Goal: Task Accomplishment & Management: Manage account settings

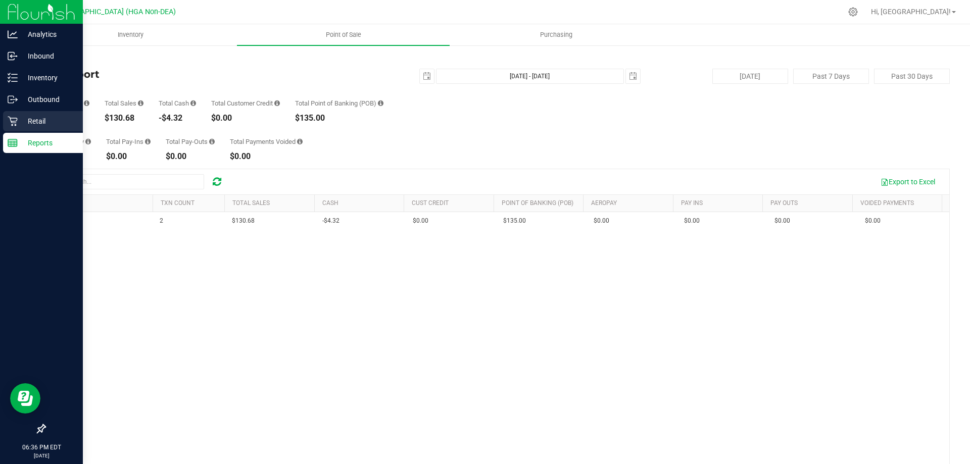
click at [6, 117] on div "Retail" at bounding box center [43, 121] width 80 height 20
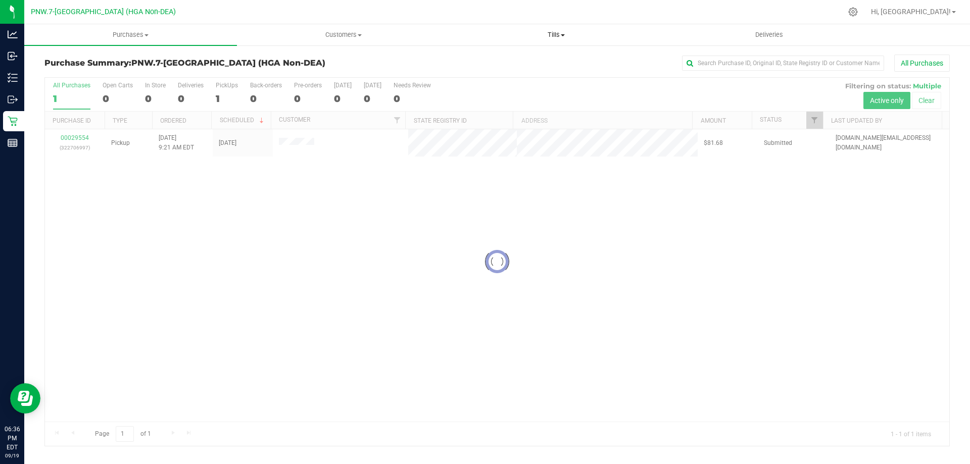
click at [563, 33] on span "Tills" at bounding box center [556, 34] width 212 height 9
click at [540, 62] on li "Manage tills" at bounding box center [556, 61] width 213 height 12
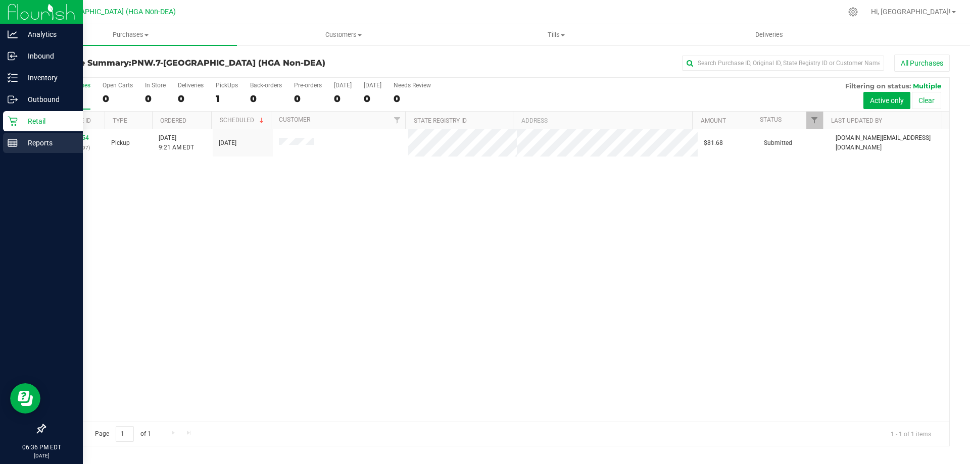
click at [19, 139] on p "Reports" at bounding box center [48, 143] width 61 height 12
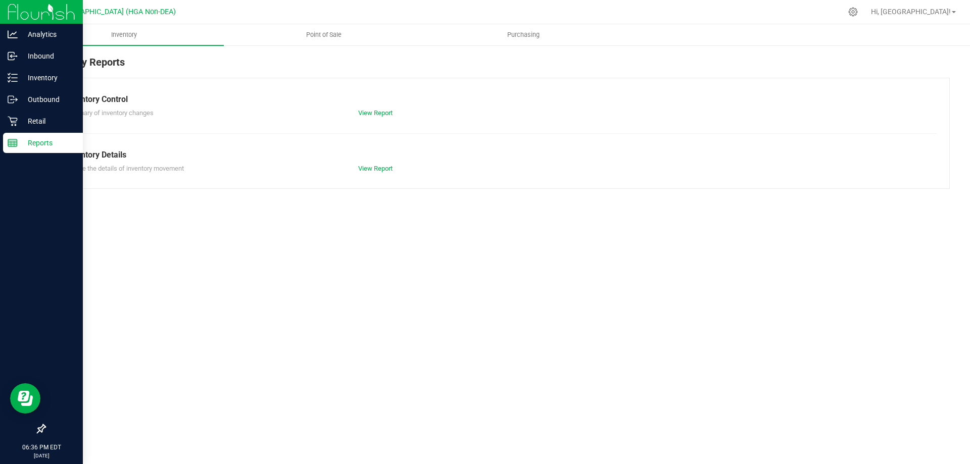
click at [50, 142] on p "Reports" at bounding box center [48, 143] width 61 height 12
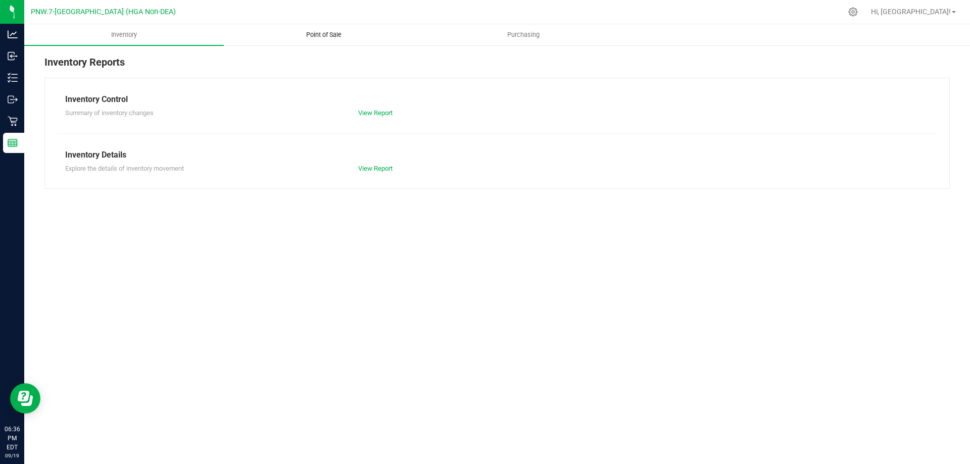
click at [335, 34] on span "Point of Sale" at bounding box center [323, 34] width 63 height 9
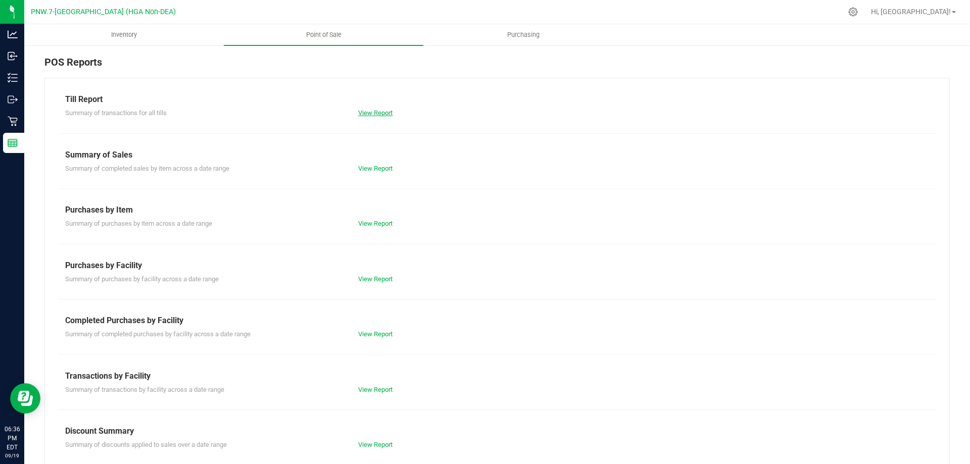
click at [379, 111] on link "View Report" at bounding box center [375, 113] width 34 height 8
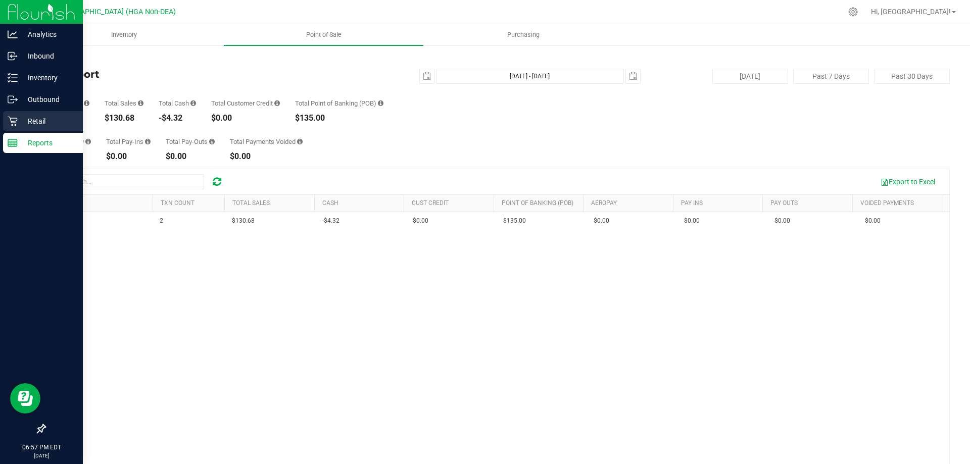
click at [21, 114] on div "Retail" at bounding box center [43, 121] width 80 height 20
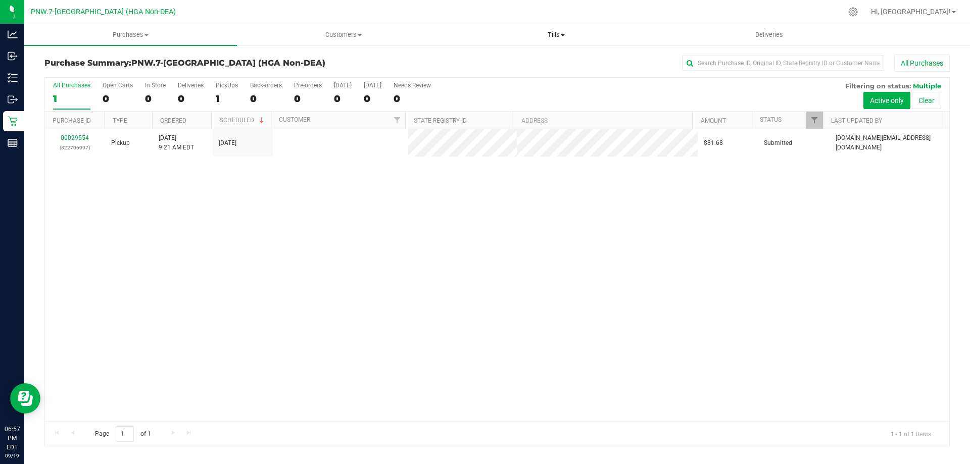
click at [571, 38] on span "Tills" at bounding box center [556, 34] width 212 height 9
click at [499, 55] on li "Manage tills" at bounding box center [556, 61] width 213 height 12
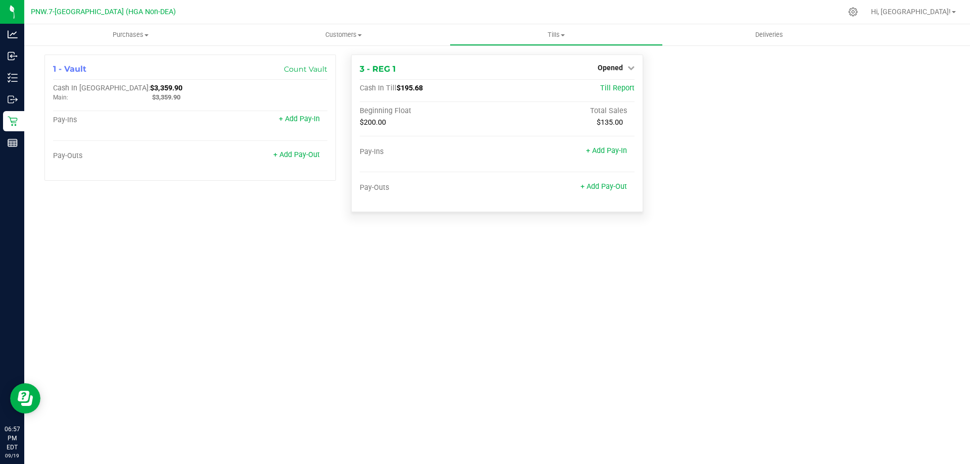
click at [620, 83] on div "3 - REG 1 Opened Close Till Cash In Till $195.68 Till Report Beginning Float To…" at bounding box center [496, 134] width 291 height 158
click at [622, 85] on span "Till Report" at bounding box center [617, 88] width 34 height 9
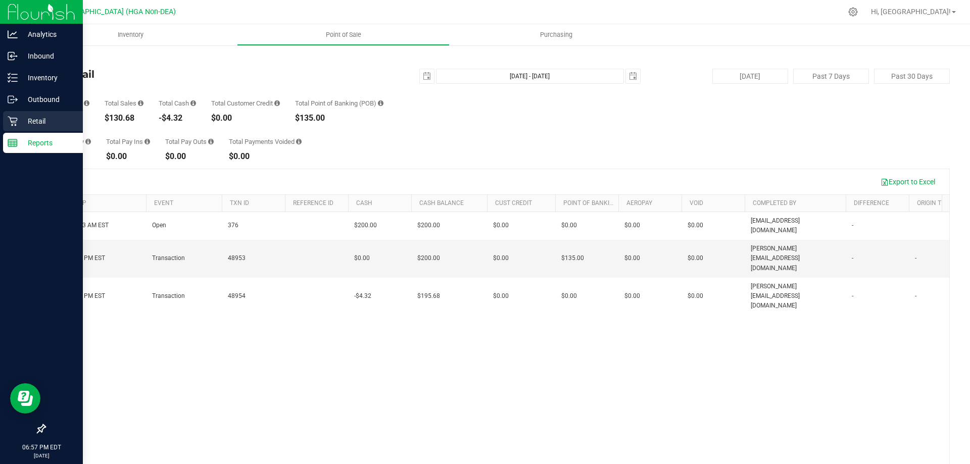
click at [21, 119] on p "Retail" at bounding box center [48, 121] width 61 height 12
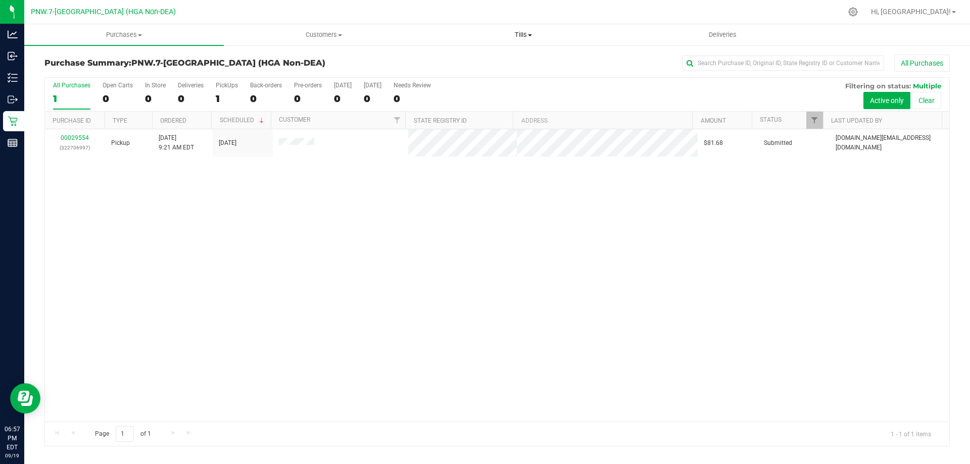
click at [526, 29] on uib-tab-heading "Tills Manage tills Reconcile e-payments" at bounding box center [523, 35] width 199 height 20
click at [479, 61] on span "Manage tills" at bounding box center [457, 61] width 68 height 9
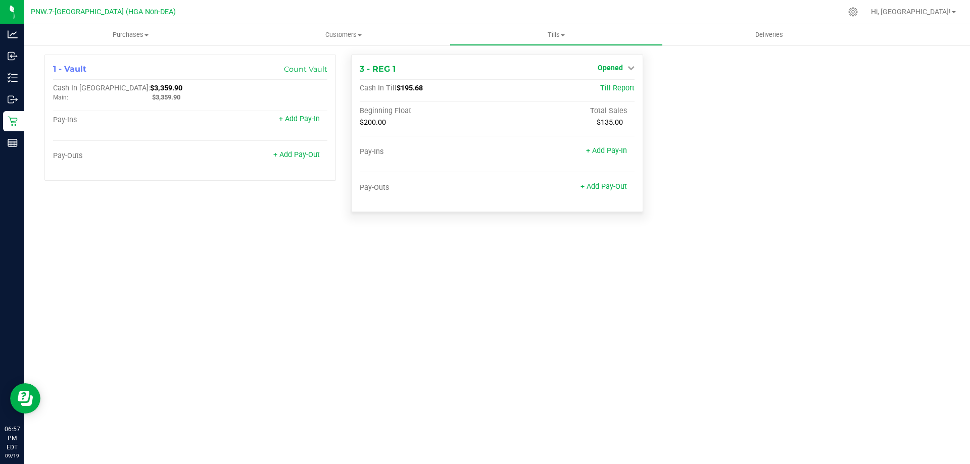
click at [614, 68] on span "Opened" at bounding box center [610, 68] width 25 height 8
click at [603, 88] on link "Close Till" at bounding box center [611, 89] width 27 height 8
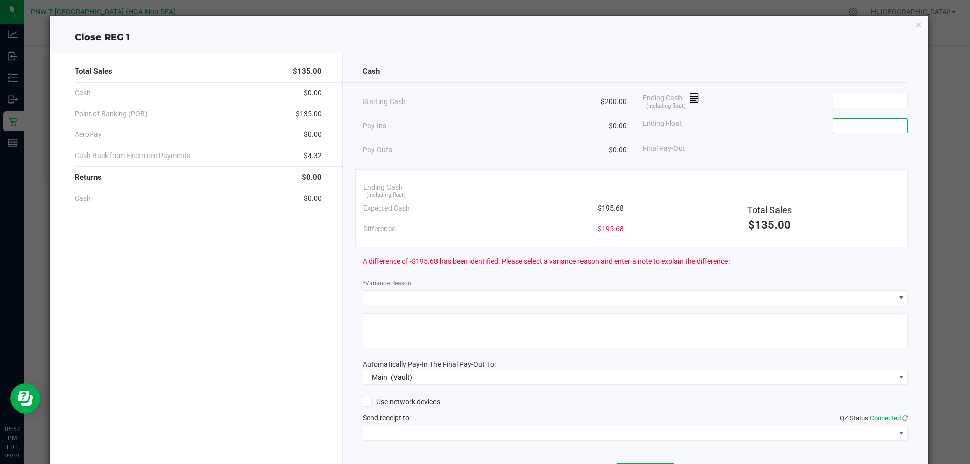
click at [851, 129] on input at bounding box center [870, 126] width 74 height 14
drag, startPoint x: 659, startPoint y: 200, endPoint x: 681, endPoint y: 187, distance: 24.9
drag, startPoint x: 681, startPoint y: 187, endPoint x: 674, endPoint y: 161, distance: 27.1
click at [674, 161] on div "Starting Cash $200.00 Pay-Ins $0.00 Pay-Outs $0.00 Ending Cash (including float…" at bounding box center [636, 126] width 546 height 76
click at [834, 102] on input at bounding box center [870, 100] width 74 height 14
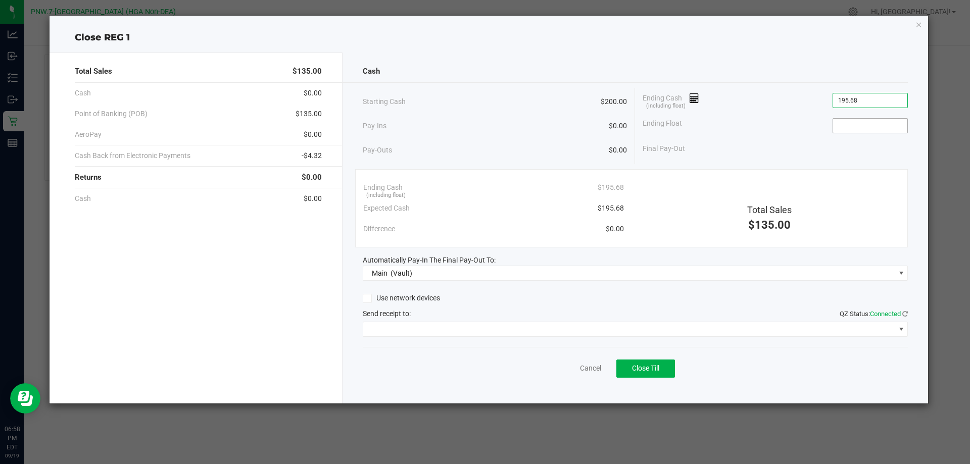
type input "$195.68"
click at [852, 127] on input at bounding box center [870, 126] width 74 height 14
click at [917, 28] on icon "button" at bounding box center [918, 24] width 7 height 12
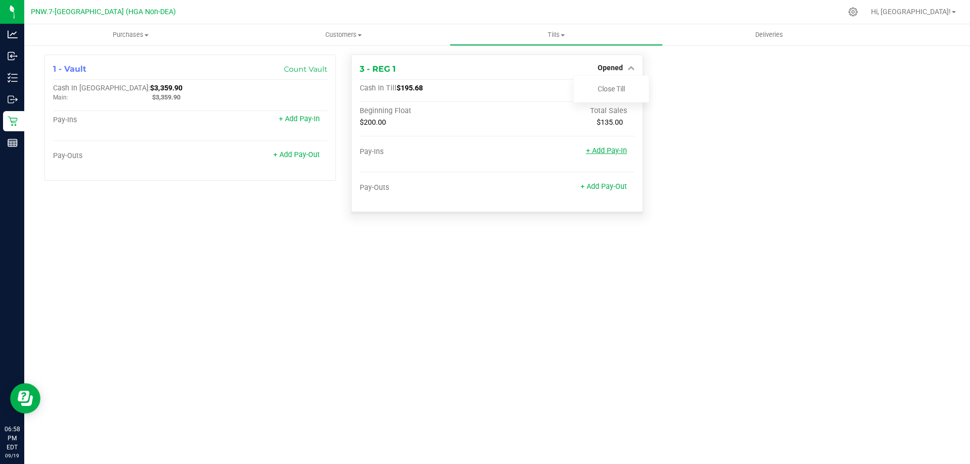
click at [612, 150] on link "+ Add Pay-In" at bounding box center [606, 150] width 41 height 9
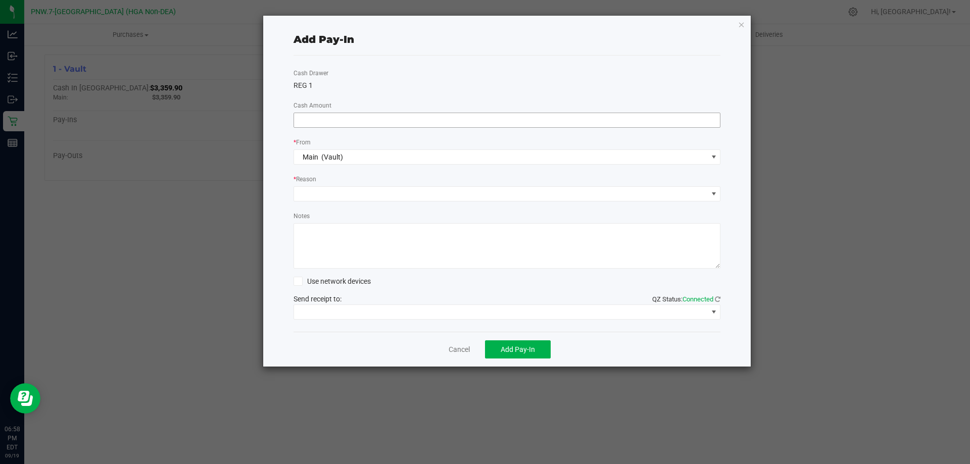
click at [343, 118] on input at bounding box center [507, 120] width 426 height 14
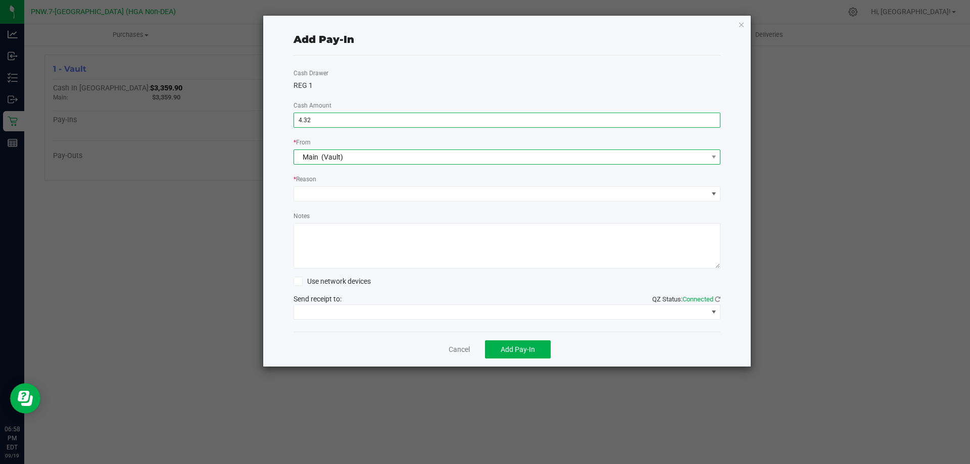
type input "$4.32"
click at [333, 157] on span "(Vault)" at bounding box center [332, 157] width 22 height 8
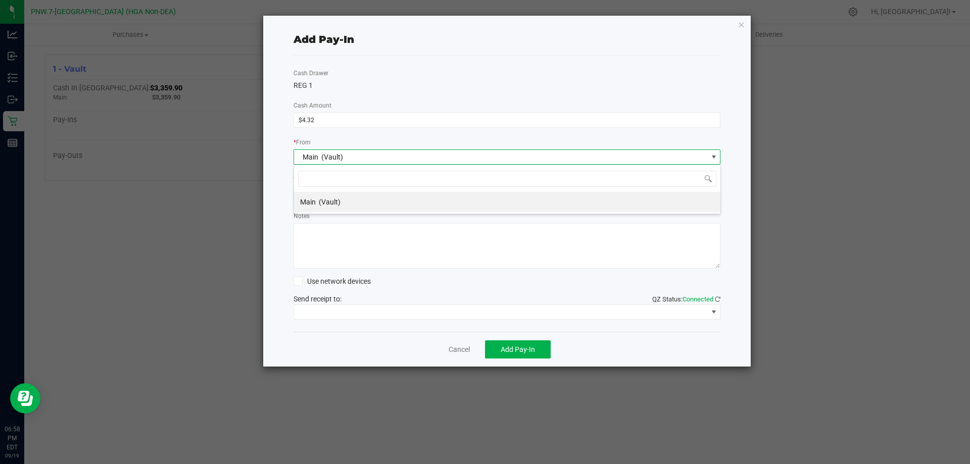
scroll to position [15, 427]
click at [333, 157] on span "(Vault)" at bounding box center [332, 157] width 22 height 8
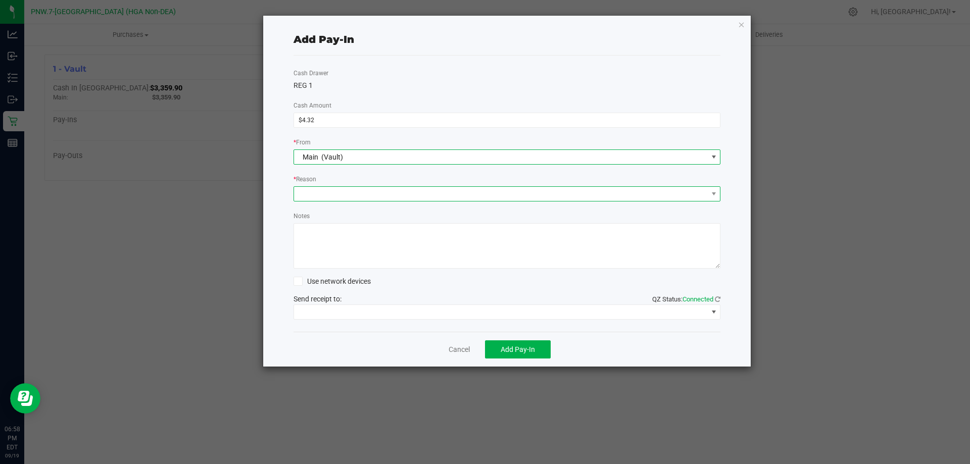
click at [316, 188] on span at bounding box center [501, 194] width 414 height 14
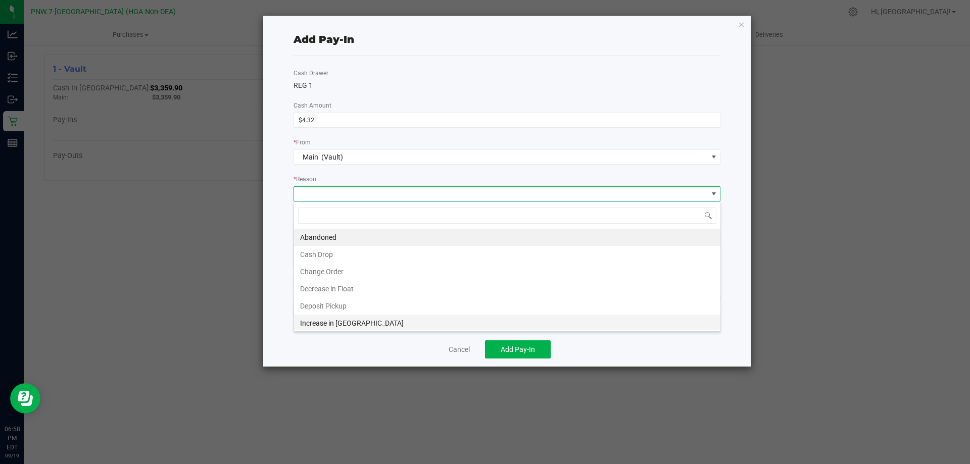
click at [328, 319] on li "Increase in [GEOGRAPHIC_DATA]" at bounding box center [507, 323] width 426 height 17
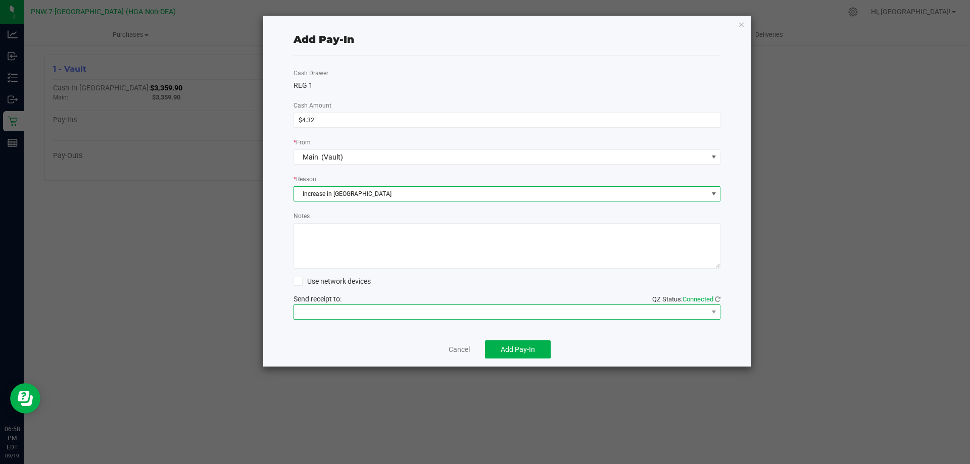
click at [339, 314] on span at bounding box center [501, 312] width 414 height 14
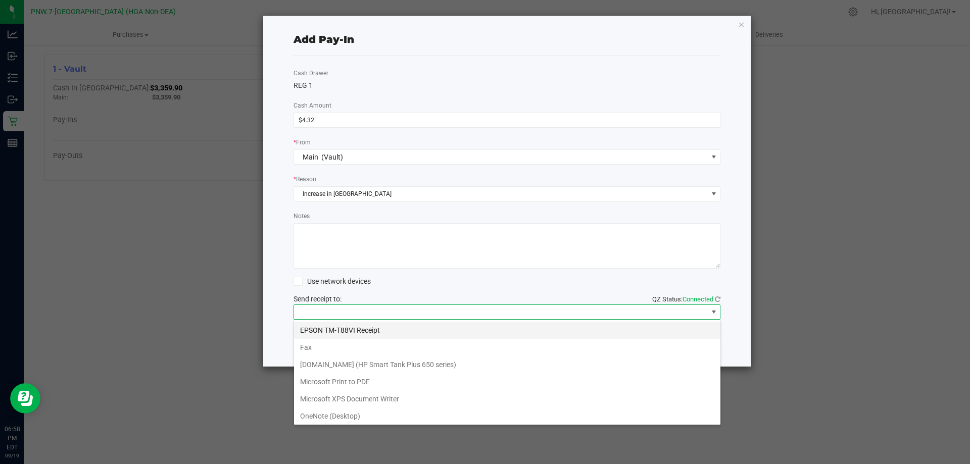
click at [357, 332] on Receipt "EPSON TM-T88VI Receipt" at bounding box center [507, 330] width 426 height 17
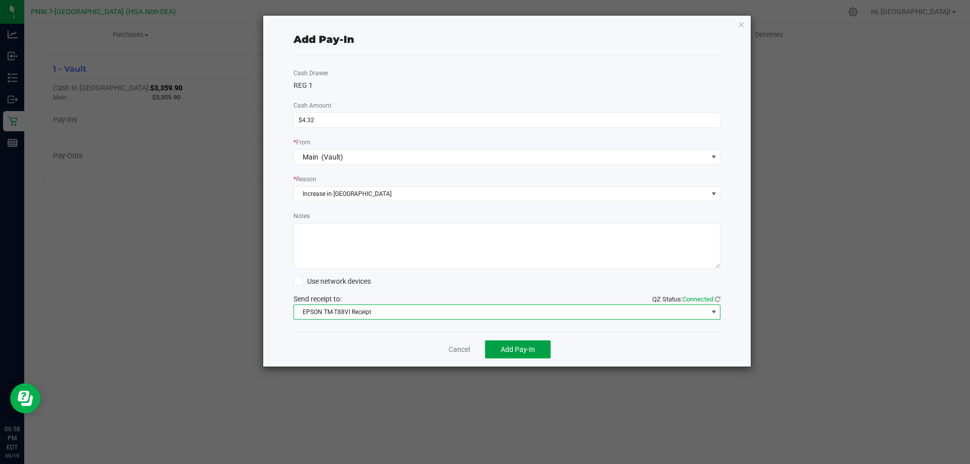
click at [525, 347] on span "Add Pay-In" at bounding box center [518, 350] width 34 height 8
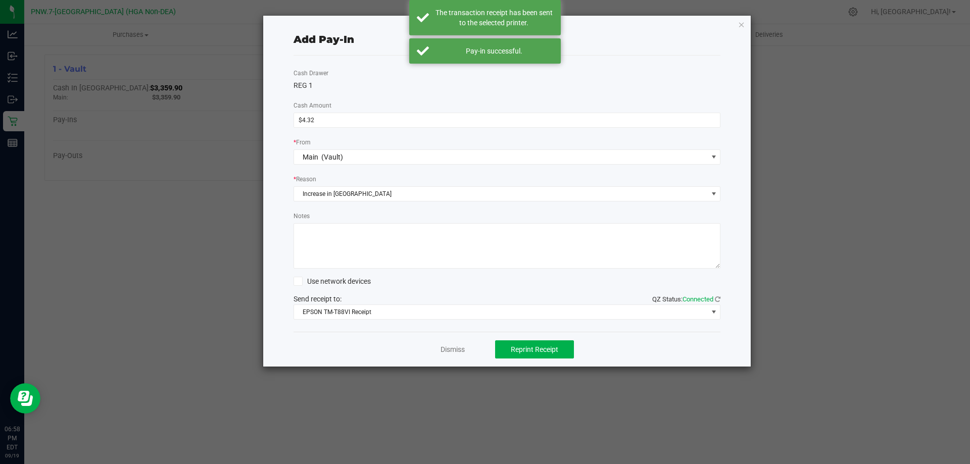
click at [736, 26] on div "Add Pay-In Cash Drawer REG 1 Cash Amount $4.32 * From Main (Vault) * Reason Inc…" at bounding box center [507, 191] width 488 height 351
click at [742, 23] on icon "button" at bounding box center [741, 24] width 7 height 12
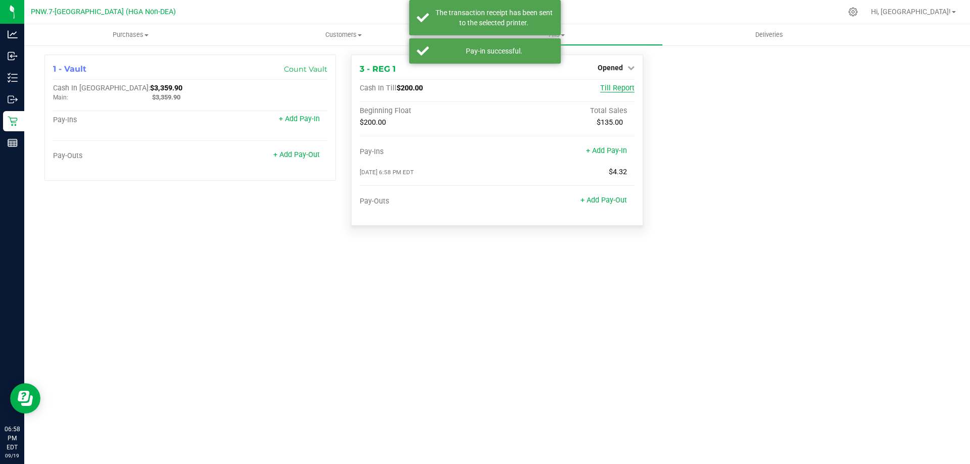
click at [617, 84] on span "Till Report" at bounding box center [617, 88] width 34 height 9
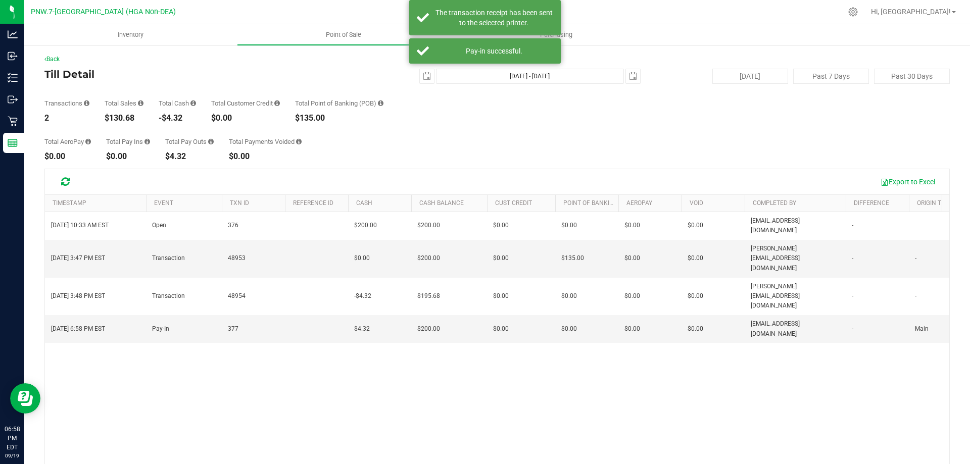
click at [695, 67] on div "Back Till Detail [DATE] [DATE] - [DATE] [DATE] [DATE] Past 7 Days Past 30 Days …" at bounding box center [496, 292] width 905 height 475
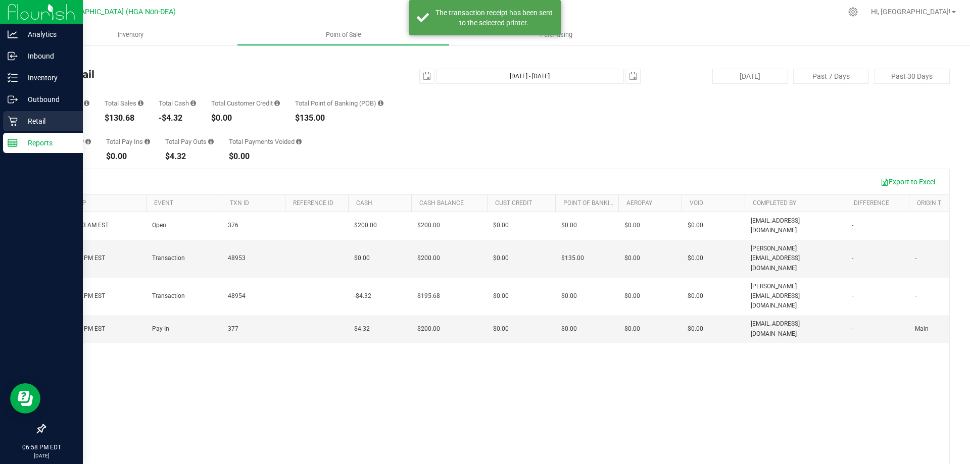
click at [11, 112] on div "Retail" at bounding box center [43, 121] width 80 height 20
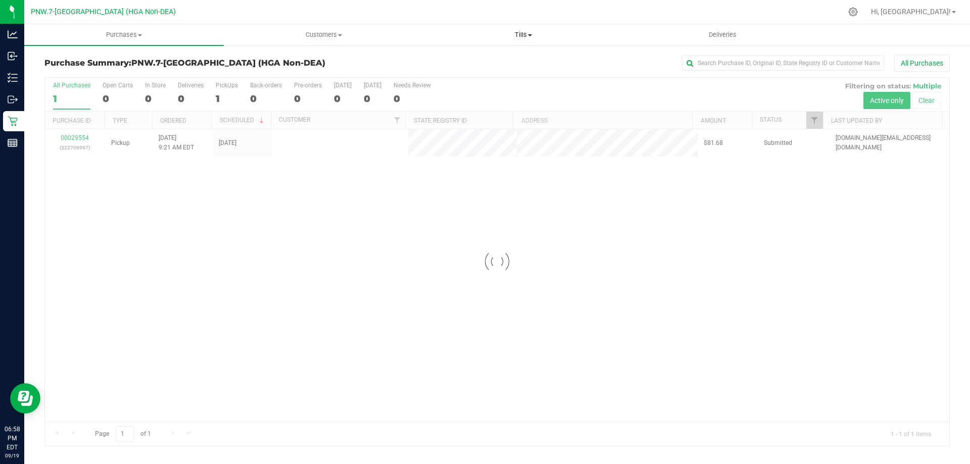
click at [527, 28] on uib-tab-heading "Tills Manage tills Reconcile e-payments" at bounding box center [523, 35] width 199 height 20
click at [529, 60] on li "Manage tills" at bounding box center [523, 61] width 200 height 12
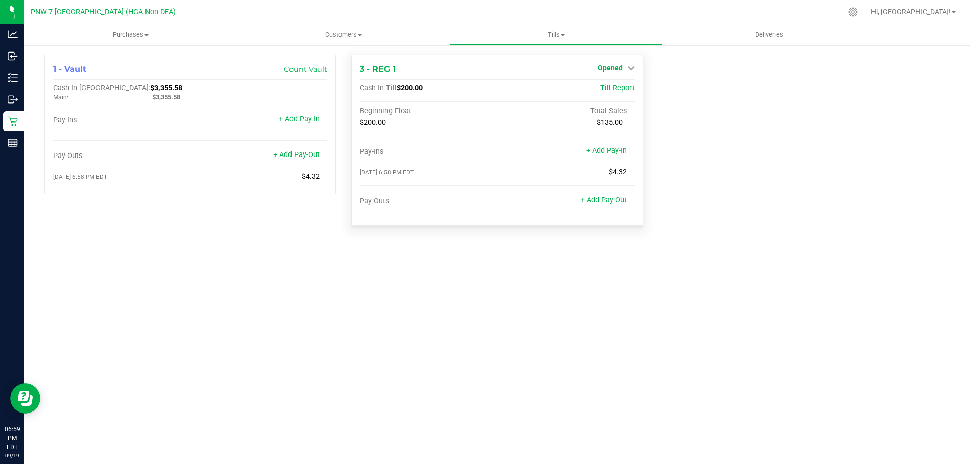
click at [604, 69] on span "Opened" at bounding box center [610, 68] width 25 height 8
click at [607, 86] on link "Close Till" at bounding box center [611, 89] width 27 height 8
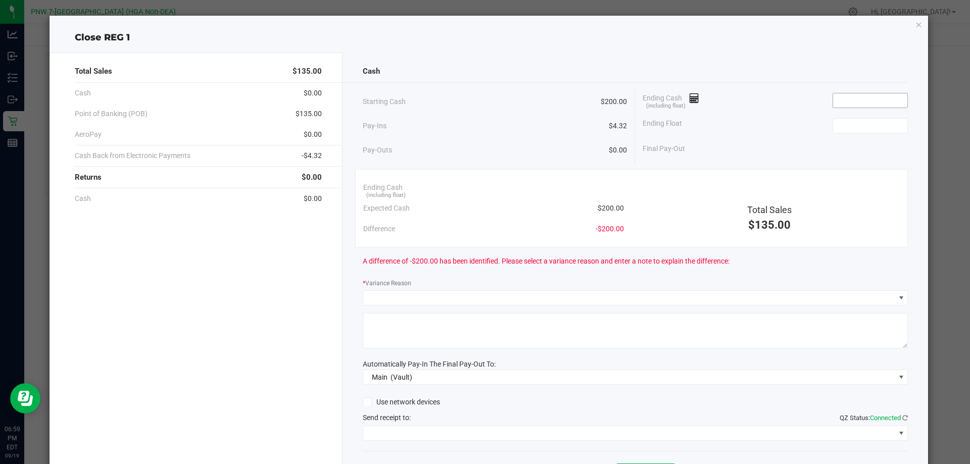
click at [853, 104] on input at bounding box center [870, 100] width 74 height 14
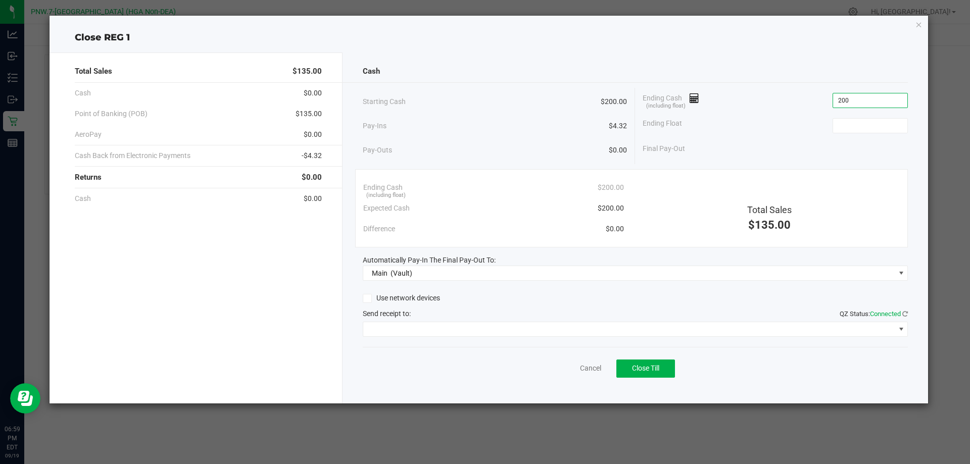
type input "$200.00"
click at [754, 129] on div "Ending Float" at bounding box center [775, 125] width 265 height 25
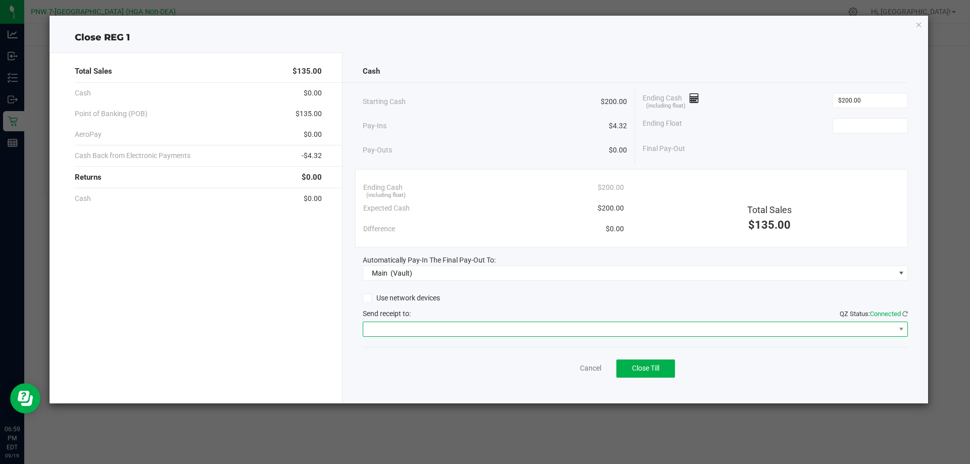
click at [468, 322] on span at bounding box center [636, 329] width 546 height 15
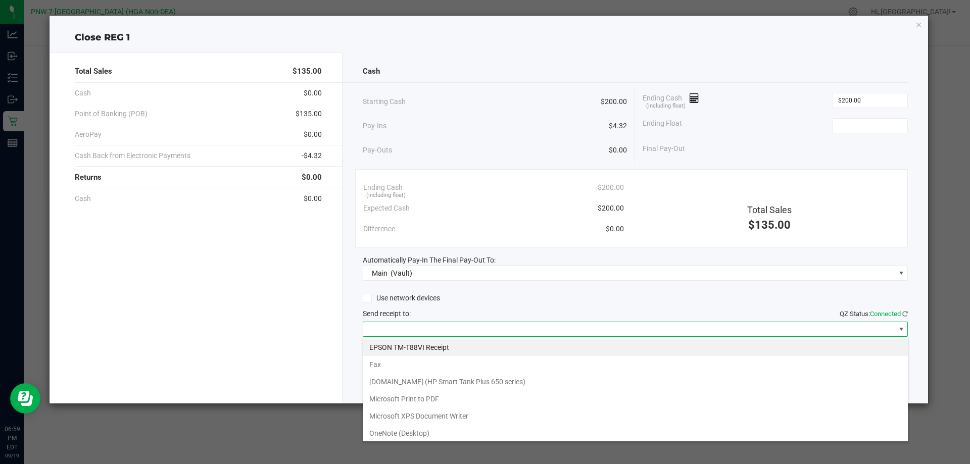
scroll to position [15, 545]
click at [849, 132] on input at bounding box center [870, 126] width 74 height 14
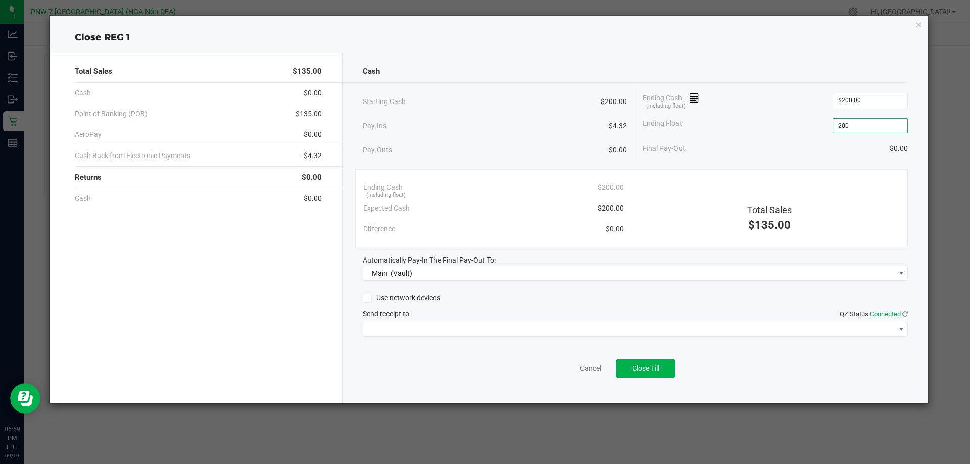
type input "$200.00"
click at [760, 141] on div "Final Pay-Out $0.00" at bounding box center [775, 148] width 265 height 21
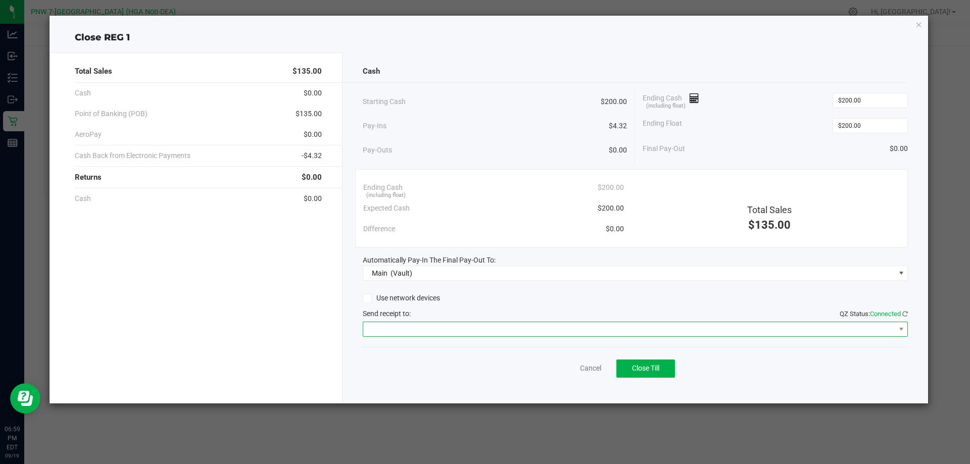
click at [511, 331] on span at bounding box center [629, 329] width 532 height 14
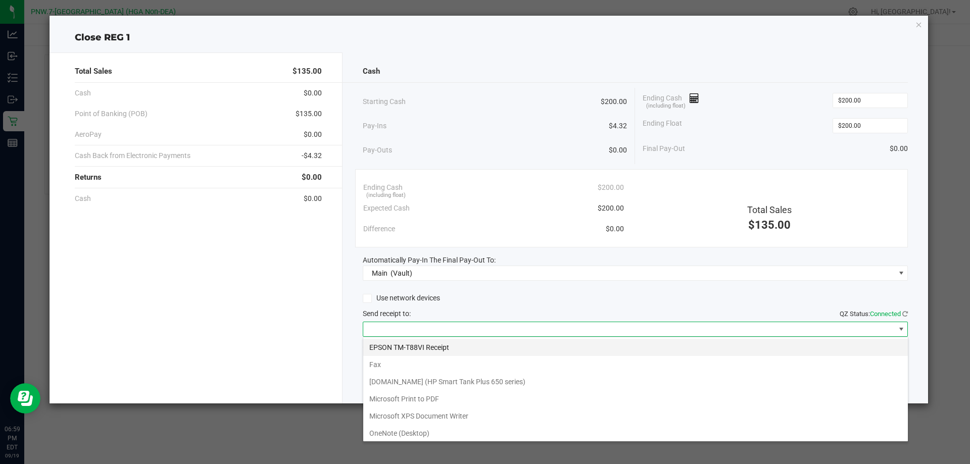
click at [503, 348] on Receipt "EPSON TM-T88VI Receipt" at bounding box center [635, 347] width 545 height 17
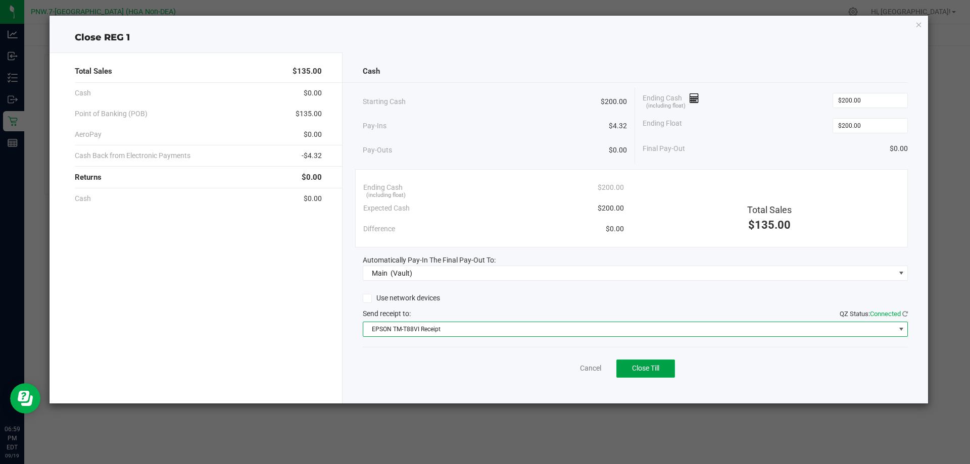
click at [637, 370] on span "Close Till" at bounding box center [645, 368] width 27 height 8
